Goal: Task Accomplishment & Management: Use online tool/utility

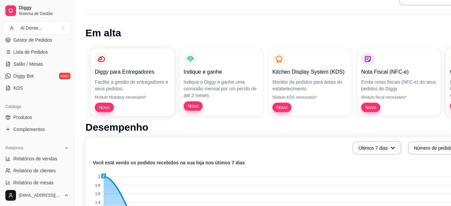
scroll to position [107, 0]
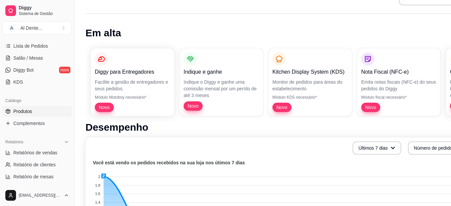
click at [52, 114] on link "Produtos" at bounding box center [37, 111] width 69 height 11
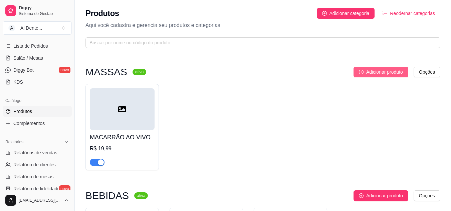
click at [386, 74] on span "Adicionar produto" at bounding box center [384, 71] width 37 height 7
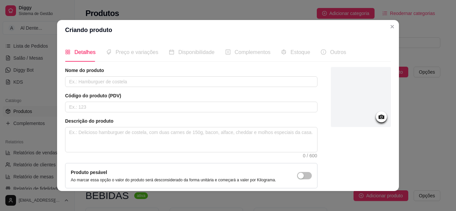
click at [254, 53] on span "Complementos" at bounding box center [253, 52] width 36 height 6
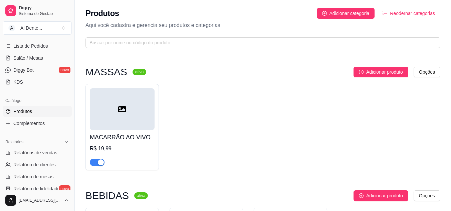
click at [123, 112] on icon at bounding box center [122, 109] width 8 height 6
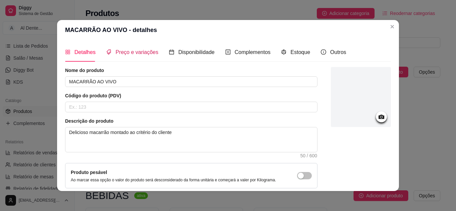
click at [128, 54] on span "Preço e variações" at bounding box center [136, 52] width 43 height 6
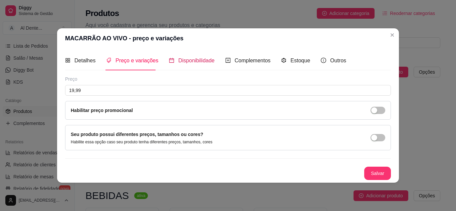
click at [183, 63] on span "Disponibilidade" at bounding box center [196, 61] width 36 height 6
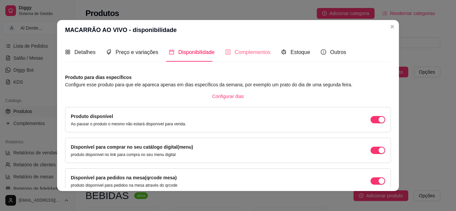
click at [252, 45] on div "Complementos" at bounding box center [247, 52] width 45 height 19
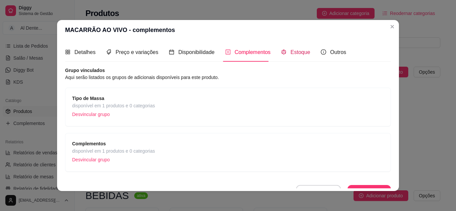
click at [297, 50] on span "Estoque" at bounding box center [300, 52] width 20 height 6
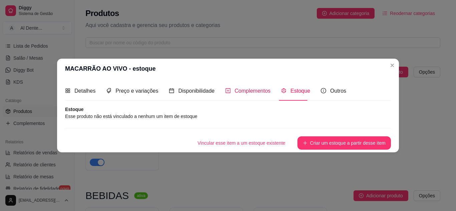
click at [243, 90] on span "Complementos" at bounding box center [253, 91] width 36 height 6
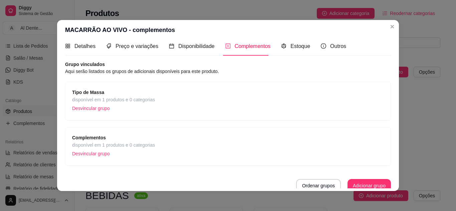
scroll to position [10, 0]
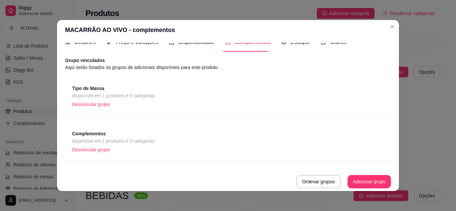
click at [123, 101] on p "Desvincular grupo" at bounding box center [113, 104] width 83 height 10
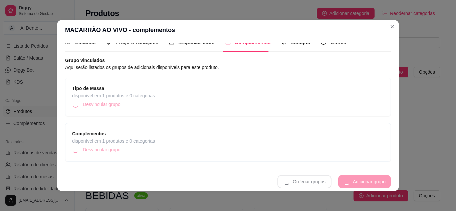
scroll to position [0, 0]
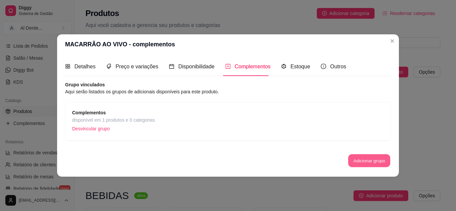
click at [360, 160] on button "Adicionar grupo" at bounding box center [369, 160] width 42 height 13
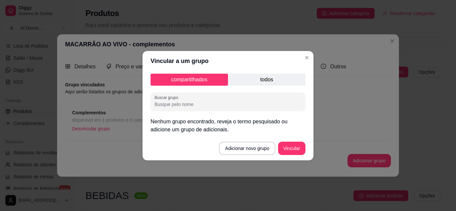
click at [243, 77] on p "todos" at bounding box center [266, 80] width 77 height 12
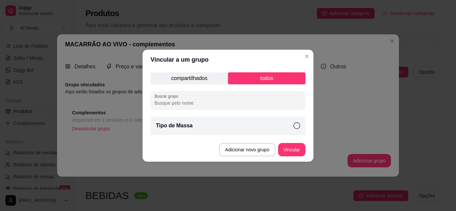
click at [208, 74] on p "compartilhados" at bounding box center [188, 78] width 77 height 12
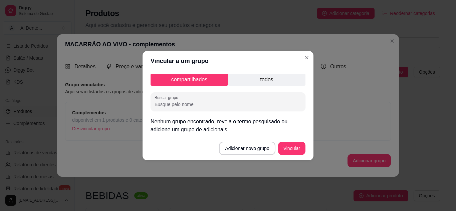
click at [247, 82] on p "todos" at bounding box center [266, 80] width 77 height 12
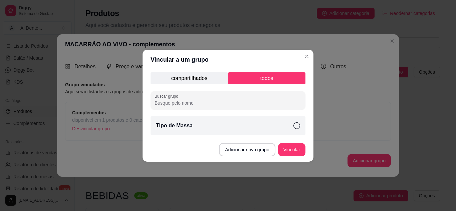
click at [222, 126] on div "Tipo de Massa" at bounding box center [227, 125] width 155 height 19
click at [291, 147] on button "Vincular" at bounding box center [291, 149] width 27 height 13
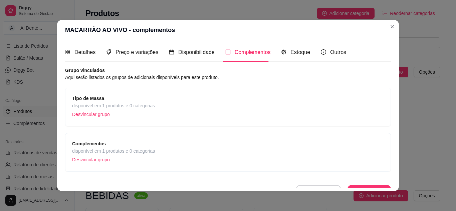
click at [90, 96] on strong "Tipo de Massa" at bounding box center [88, 98] width 32 height 5
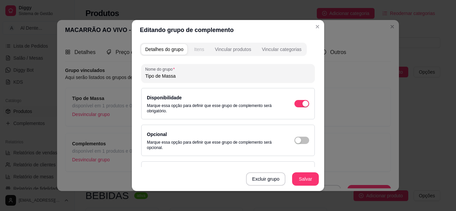
click at [202, 53] on button "Itens" at bounding box center [199, 49] width 18 height 11
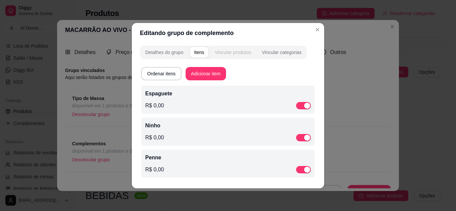
click at [227, 53] on div "Vincular produtos" at bounding box center [233, 52] width 36 height 7
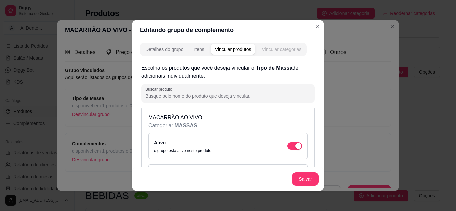
click at [270, 48] on div "Vincular categorias" at bounding box center [282, 49] width 40 height 7
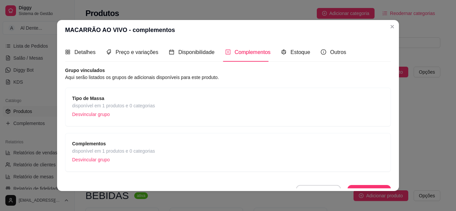
click at [130, 106] on span "disponível em 1 produtos e 0 categorias" at bounding box center [113, 105] width 83 height 7
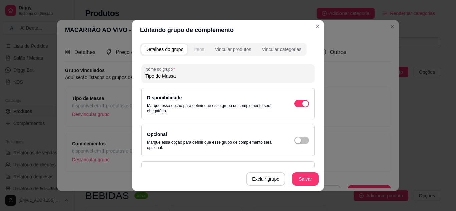
click at [195, 52] on div "Itens" at bounding box center [199, 49] width 10 height 7
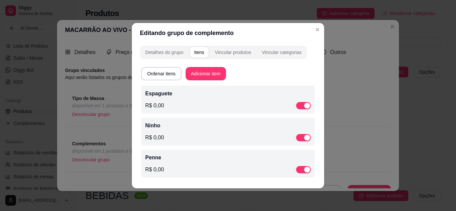
click at [180, 102] on div "R$ 0,00" at bounding box center [227, 106] width 165 height 8
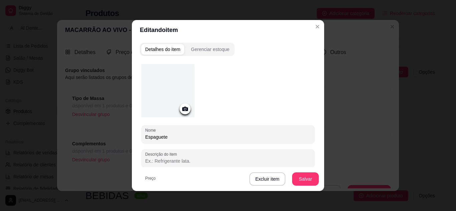
click at [182, 110] on icon at bounding box center [185, 109] width 6 height 4
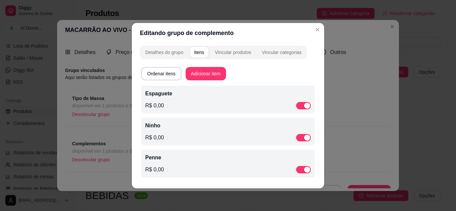
click at [221, 164] on div "Penne R$ 0,00" at bounding box center [227, 164] width 165 height 20
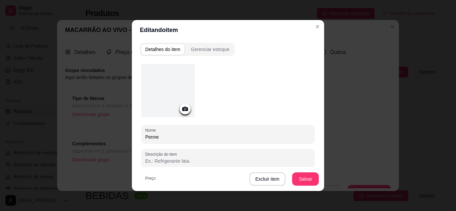
click at [184, 110] on icon at bounding box center [185, 109] width 6 height 4
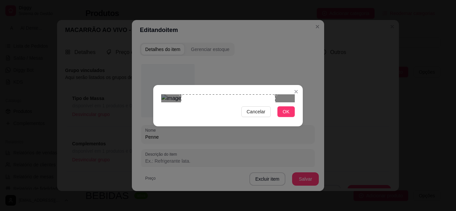
click at [182, 94] on div "Use the arrow keys to move the crop selection area" at bounding box center [228, 141] width 94 height 94
click at [291, 117] on button "OK" at bounding box center [285, 111] width 17 height 11
